Goal: Transaction & Acquisition: Purchase product/service

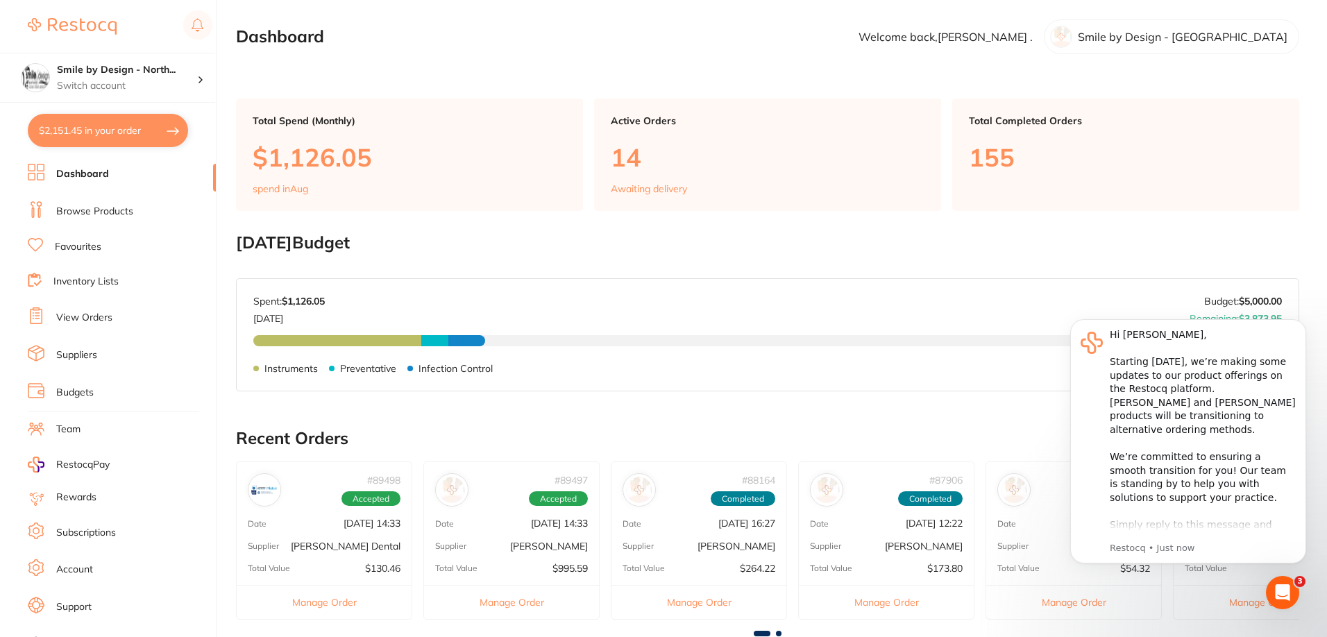
click at [94, 128] on button "$2,151.45 in your order" at bounding box center [108, 130] width 160 height 33
checkbox input "true"
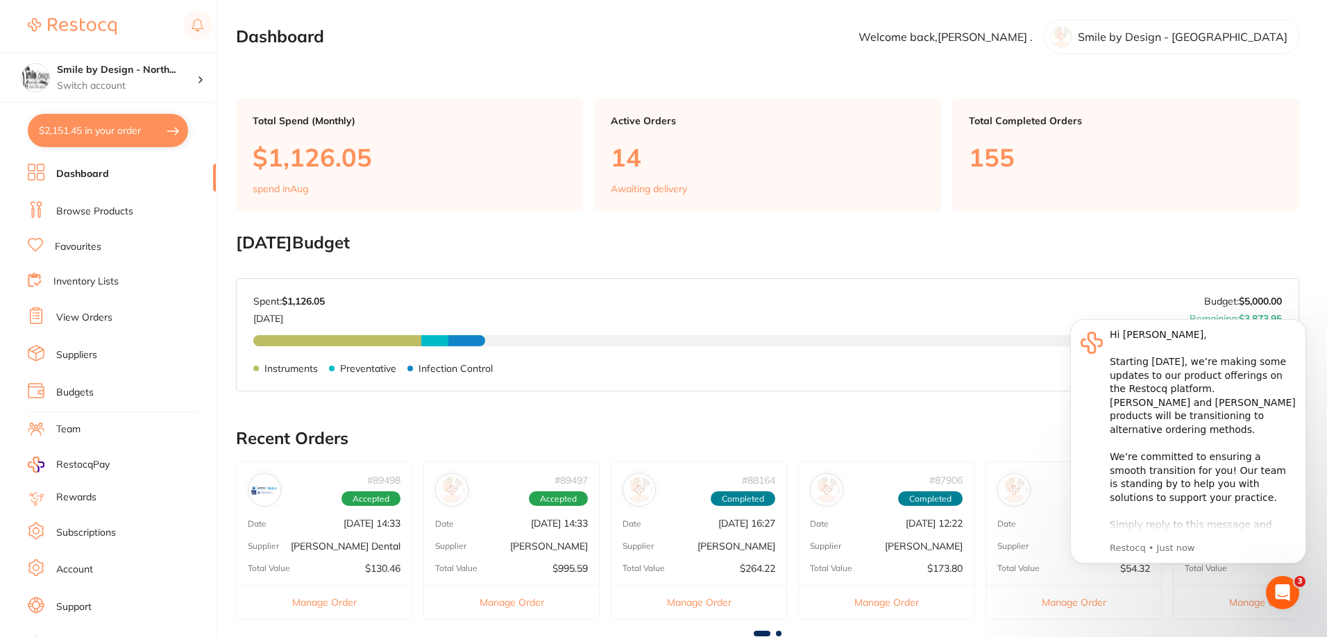
checkbox input "true"
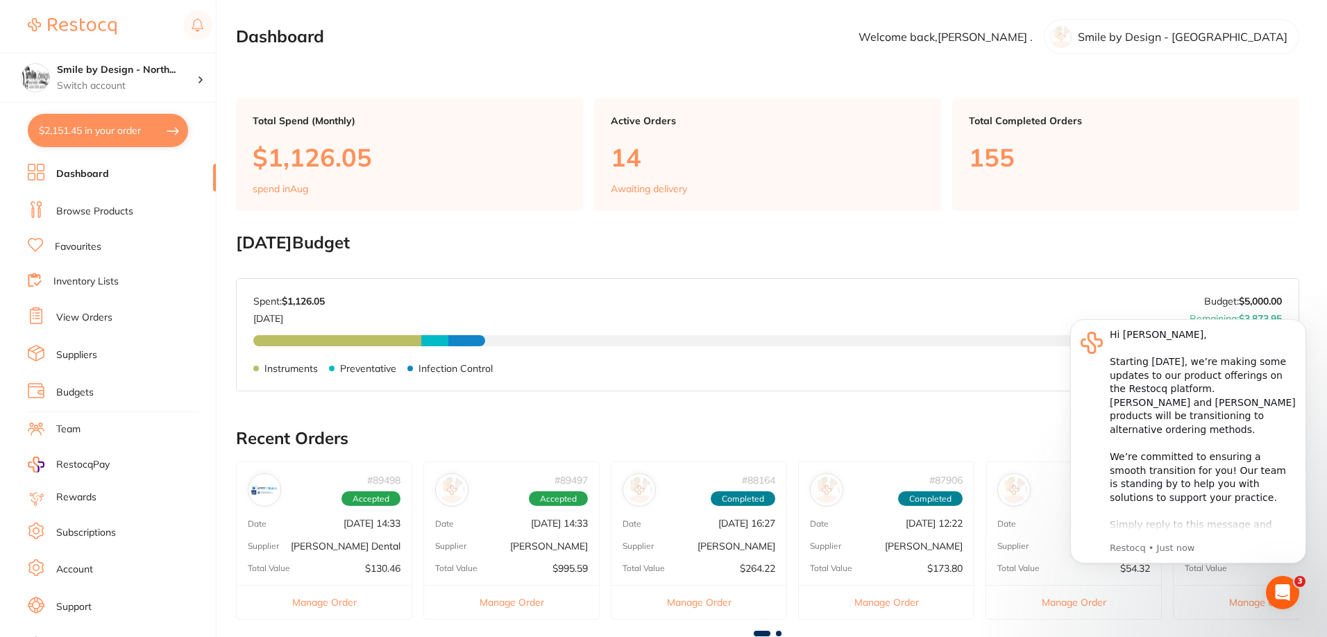
checkbox input "true"
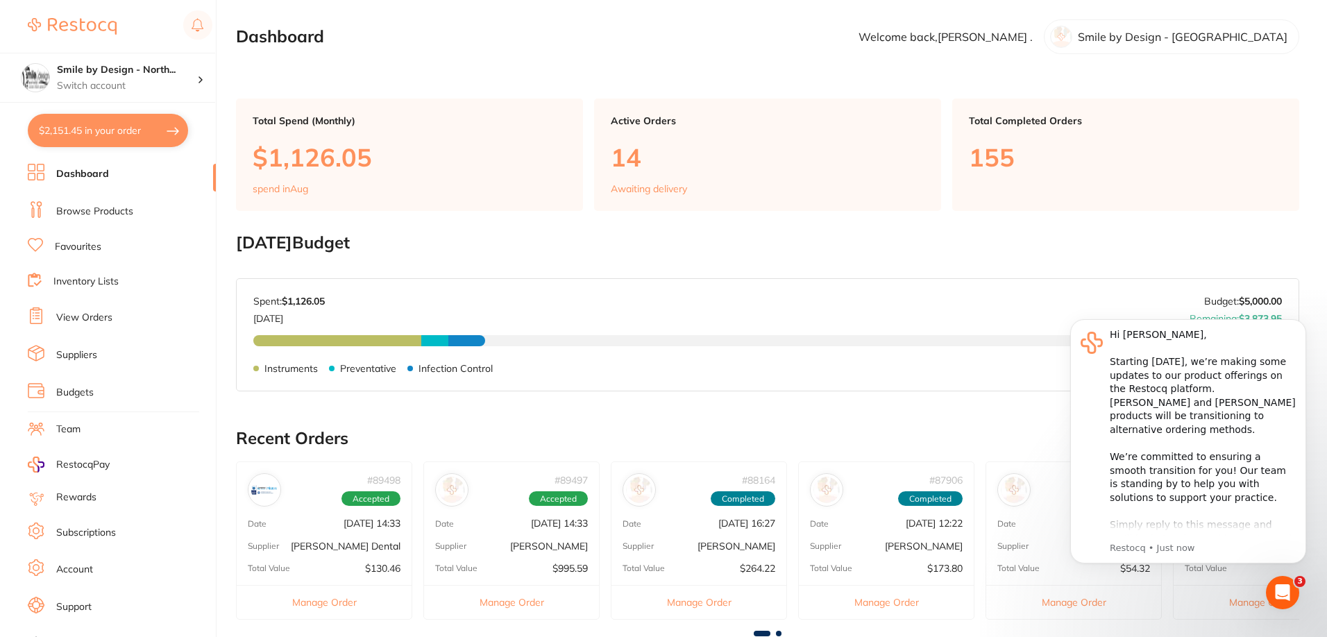
checkbox input "true"
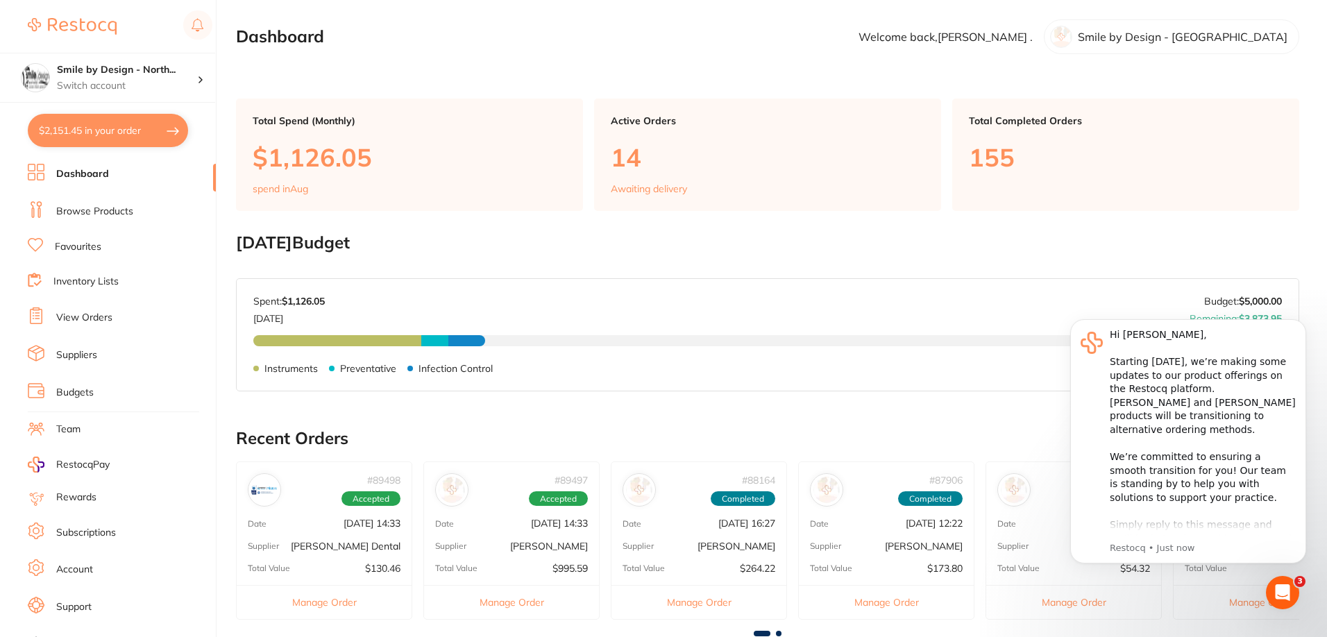
checkbox input "true"
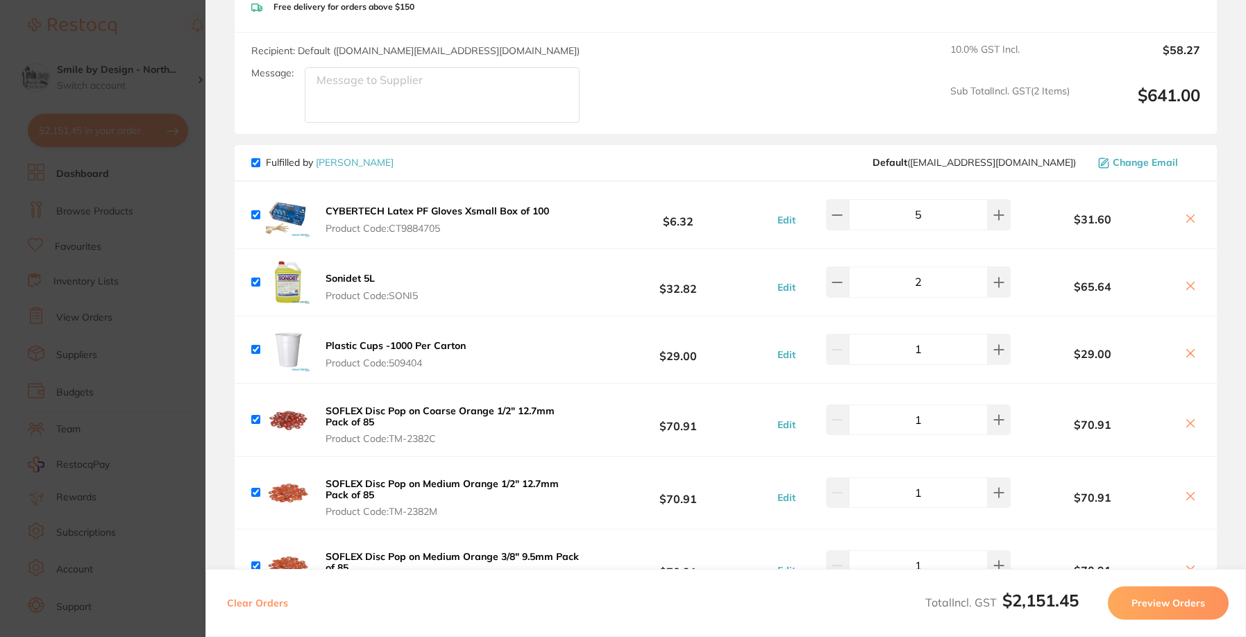
scroll to position [339, 0]
